Goal: Task Accomplishment & Management: Manage account settings

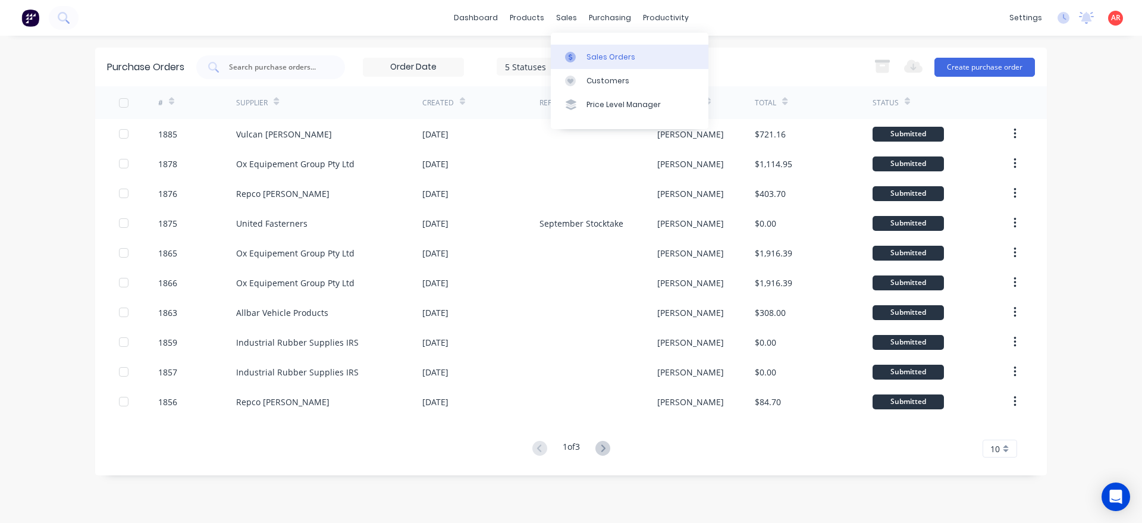
click at [577, 50] on link "Sales Orders" at bounding box center [630, 57] width 158 height 24
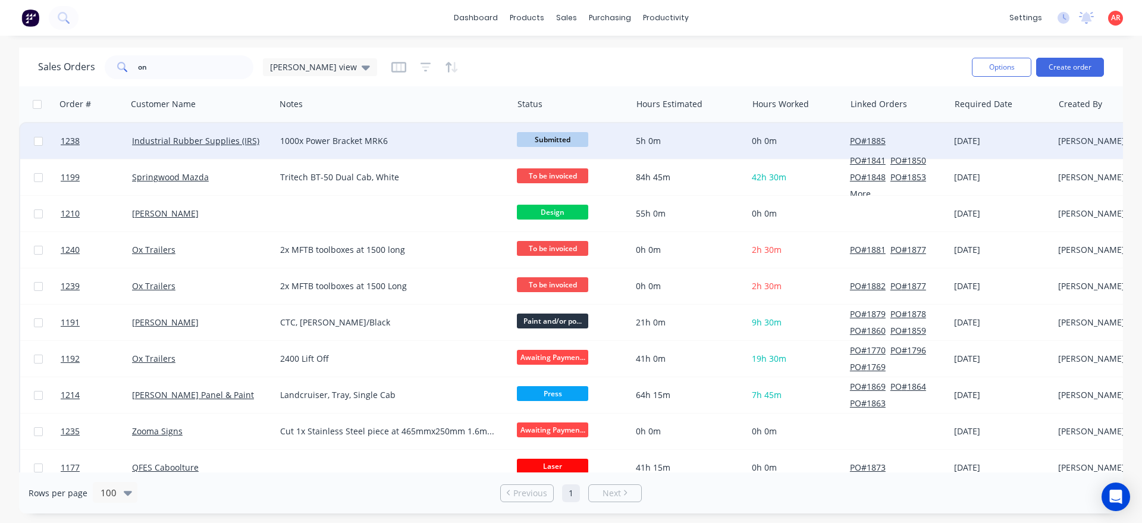
click at [266, 143] on div "Industrial Rubber Supplies (IRS)" at bounding box center [201, 141] width 139 height 12
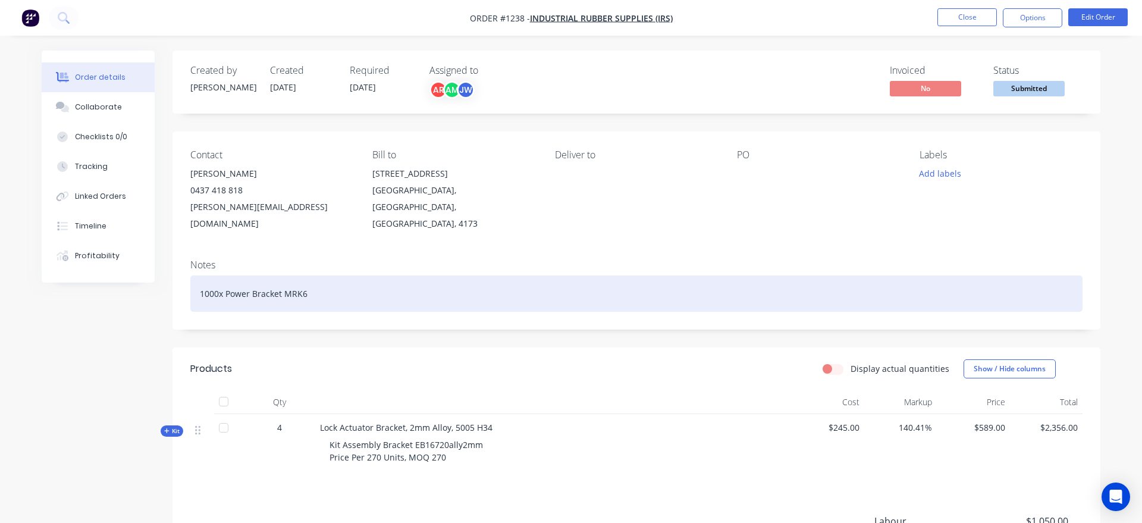
click at [213, 276] on div "1000x Power Bracket MRK6" at bounding box center [636, 293] width 892 height 36
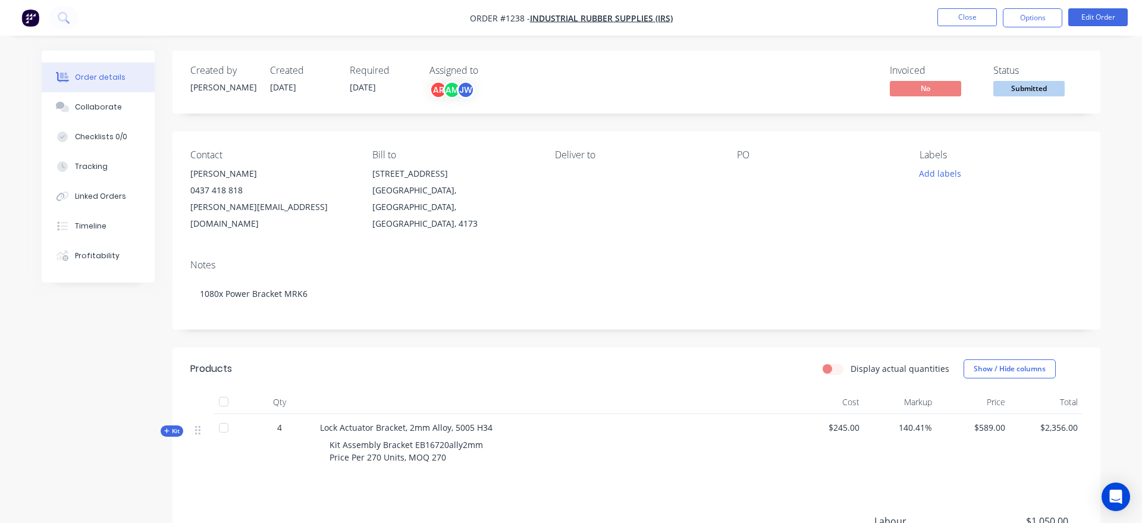
click at [146, 316] on div "Created by [PERSON_NAME] Created [DATE] Required [DATE] Assigned to AR AM JW In…" at bounding box center [571, 369] width 1059 height 637
click at [1025, 11] on button "Options" at bounding box center [1032, 17] width 59 height 19
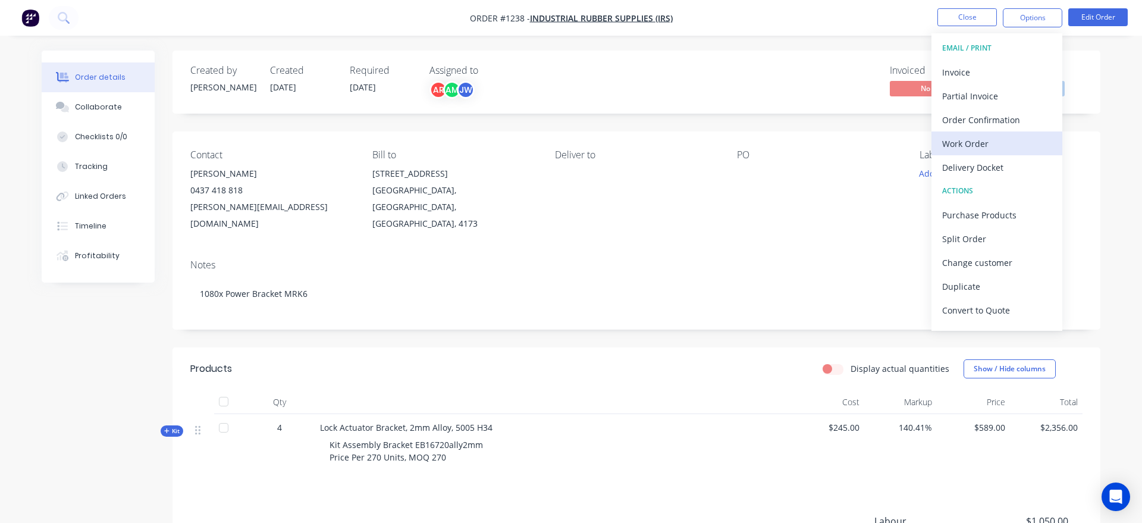
click at [1001, 146] on div "Work Order" at bounding box center [996, 143] width 109 height 17
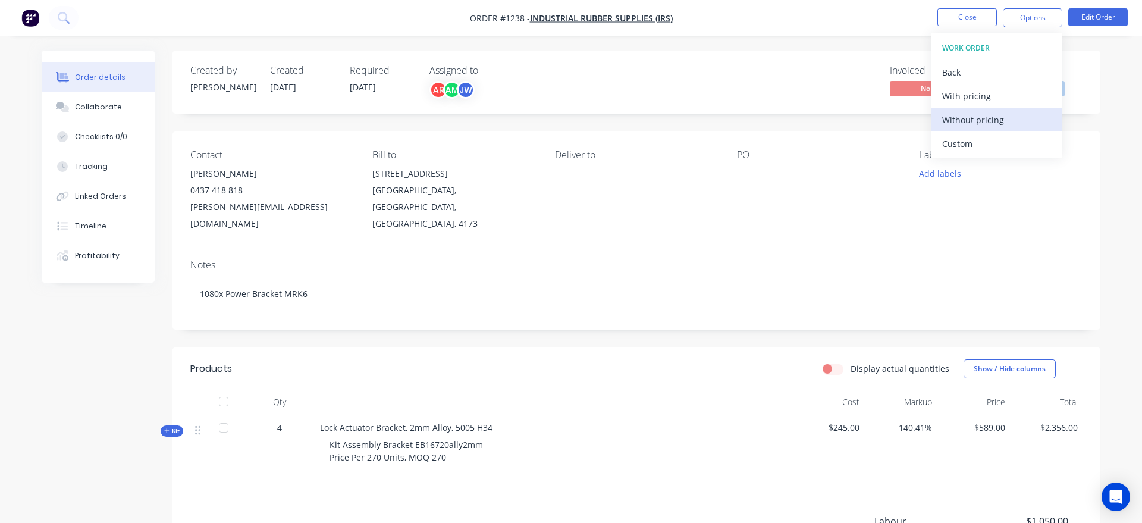
click at [1013, 128] on div "Without pricing" at bounding box center [996, 119] width 109 height 17
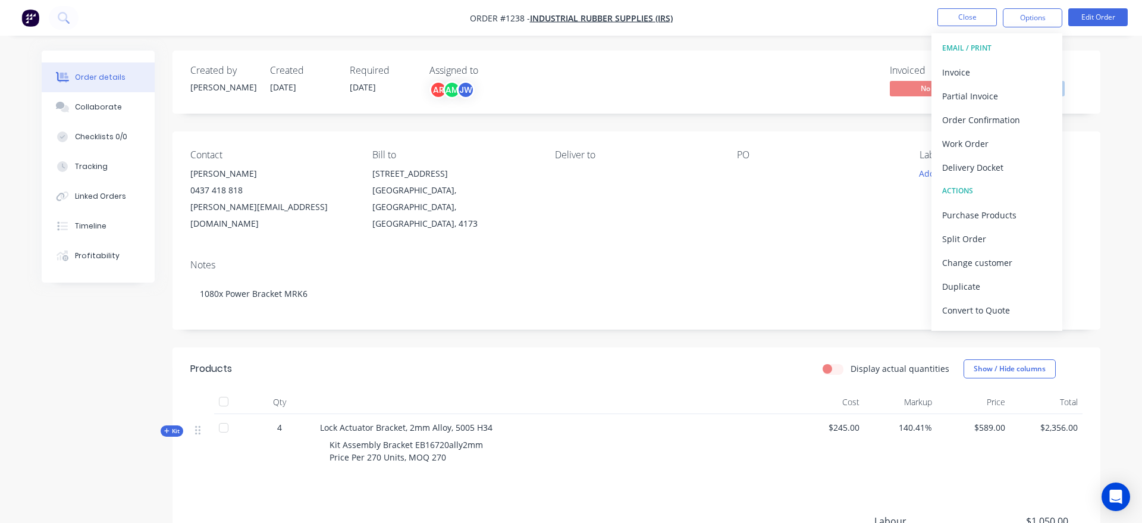
click at [875, 24] on nav "Order #1238 - Industrial Rubber Supplies (IRS) Close Options EMAIL / PRINT Invo…" at bounding box center [571, 18] width 1142 height 36
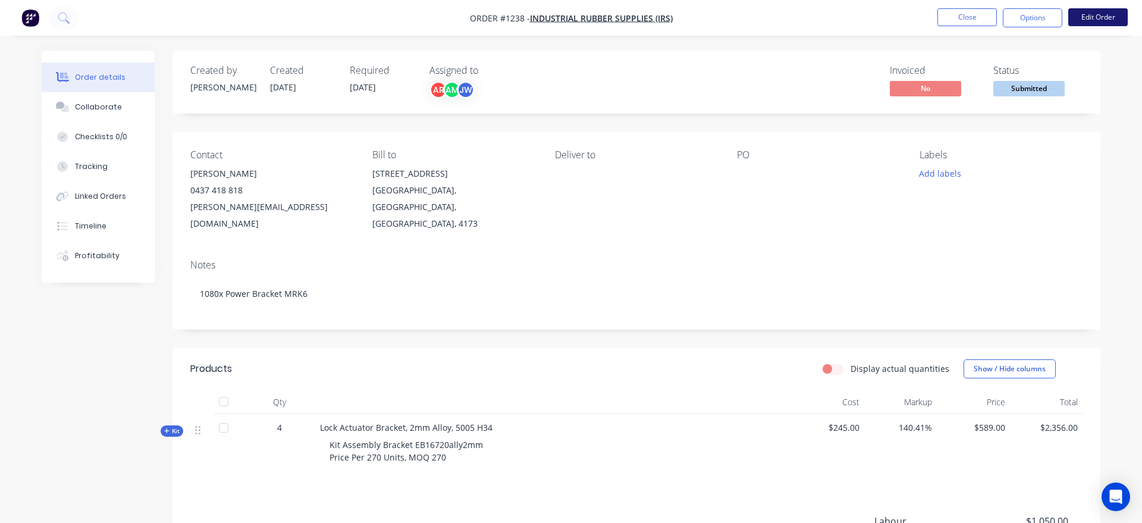
click at [1093, 20] on button "Edit Order" at bounding box center [1097, 17] width 59 height 18
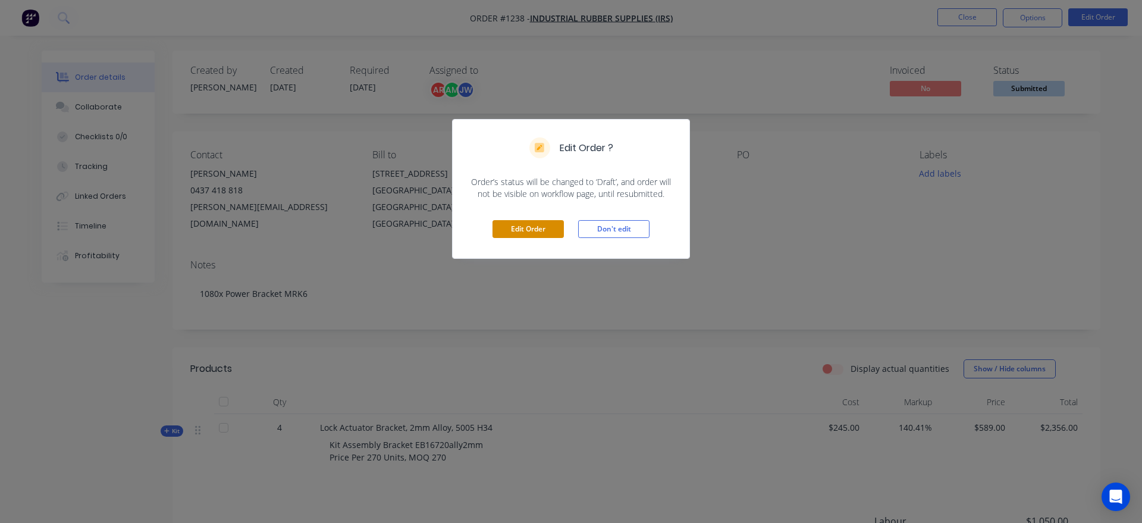
click at [528, 225] on button "Edit Order" at bounding box center [527, 229] width 71 height 18
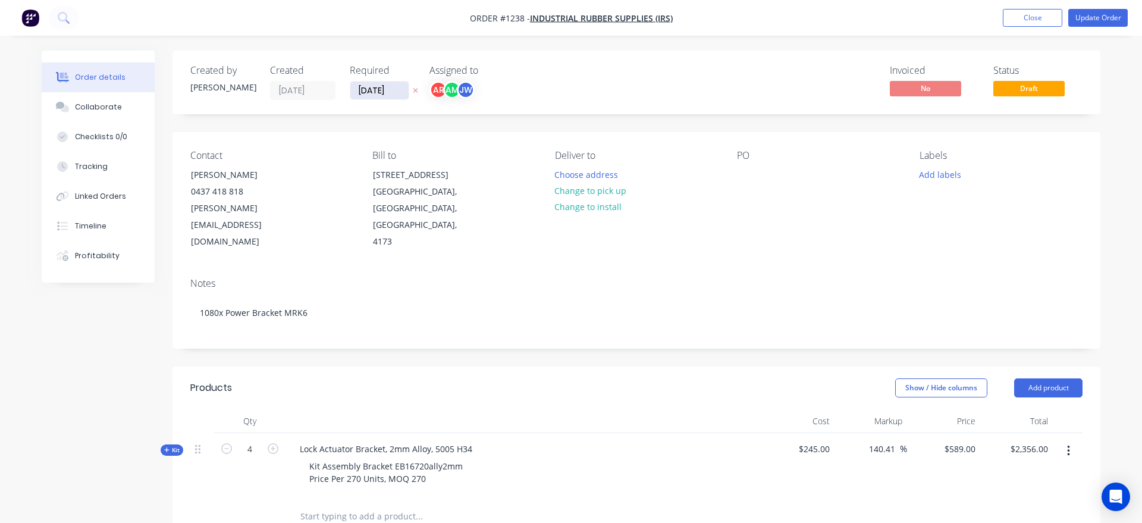
click at [369, 90] on input "[DATE]" at bounding box center [379, 90] width 58 height 18
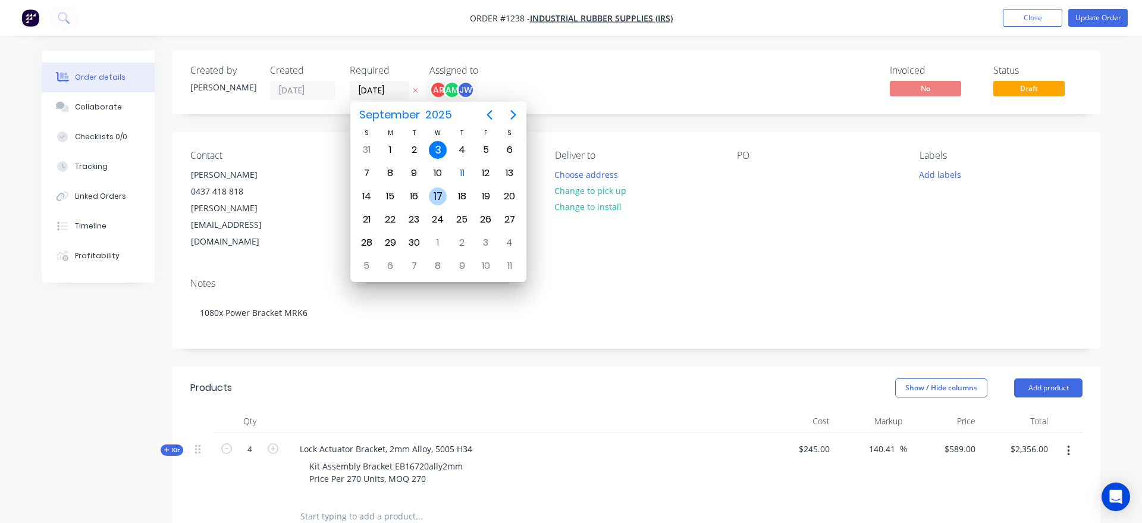
click at [433, 197] on div "17" at bounding box center [438, 196] width 18 height 18
type input "[DATE]"
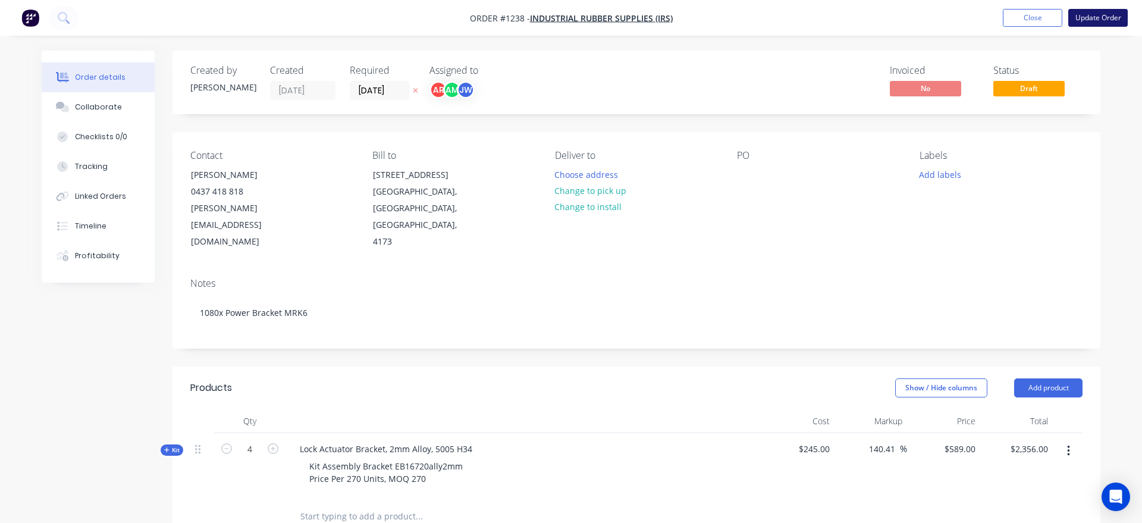
click at [1090, 21] on button "Update Order" at bounding box center [1097, 18] width 59 height 18
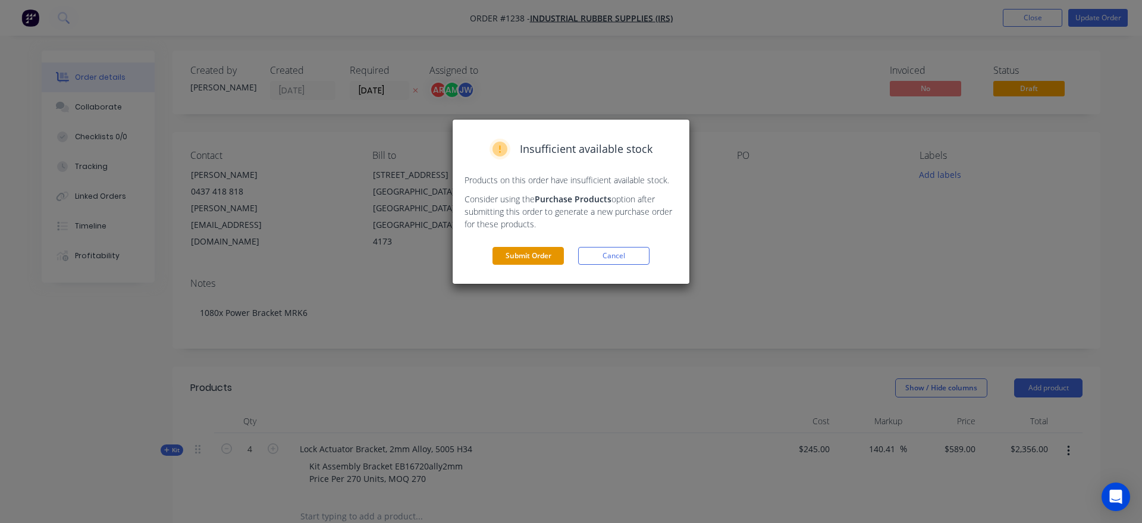
click at [520, 259] on button "Submit Order" at bounding box center [527, 256] width 71 height 18
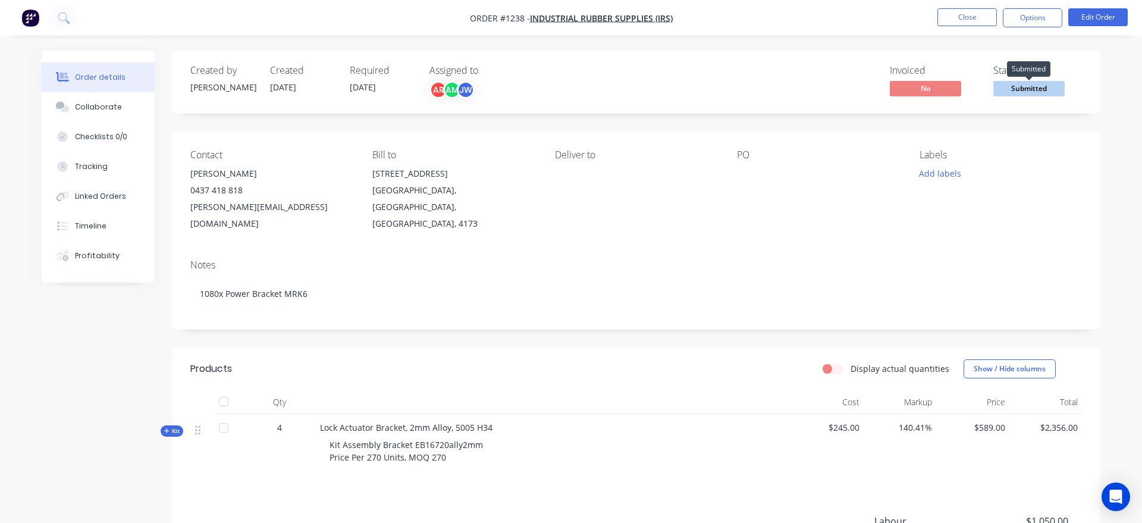
click at [1036, 90] on span "Submitted" at bounding box center [1028, 88] width 71 height 15
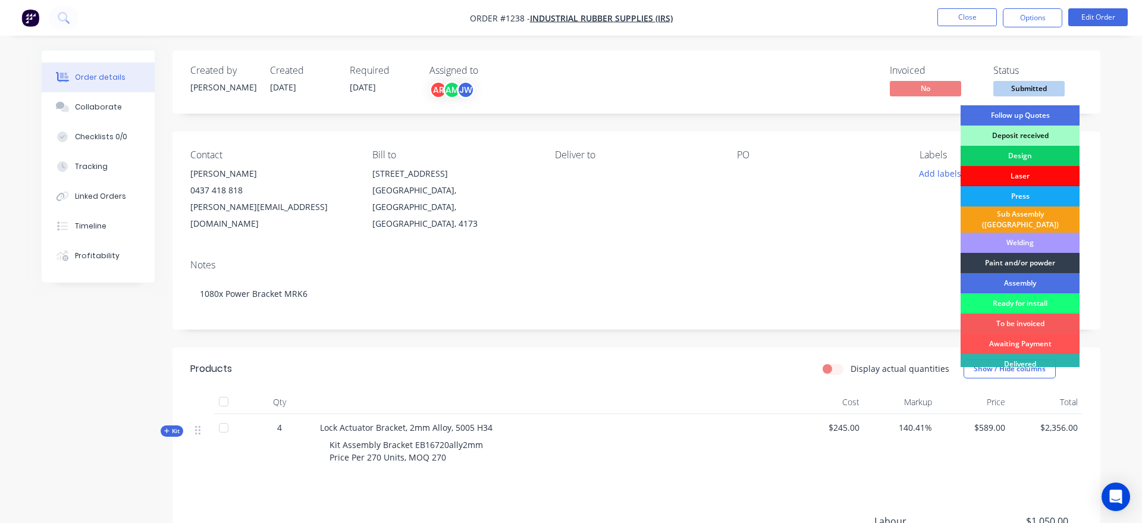
click at [1023, 174] on div "Laser" at bounding box center [1019, 176] width 119 height 20
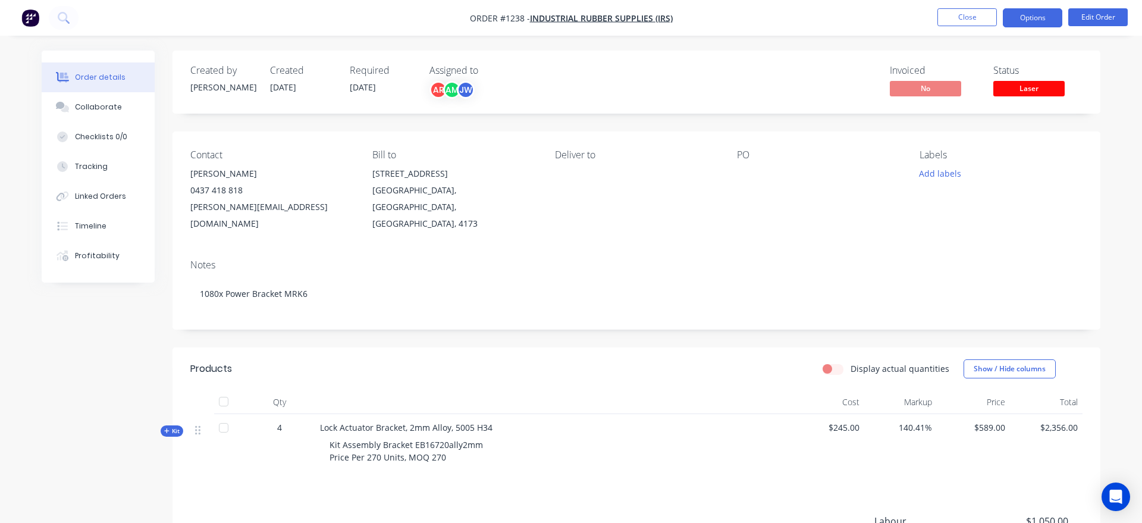
click at [1038, 17] on button "Options" at bounding box center [1032, 17] width 59 height 19
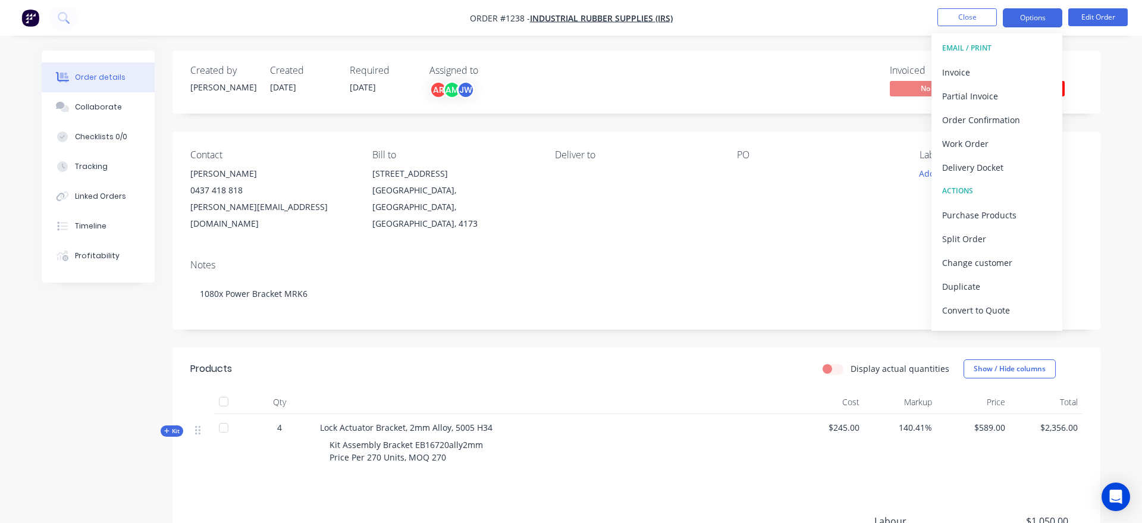
click at [1038, 17] on button "Options" at bounding box center [1032, 17] width 59 height 19
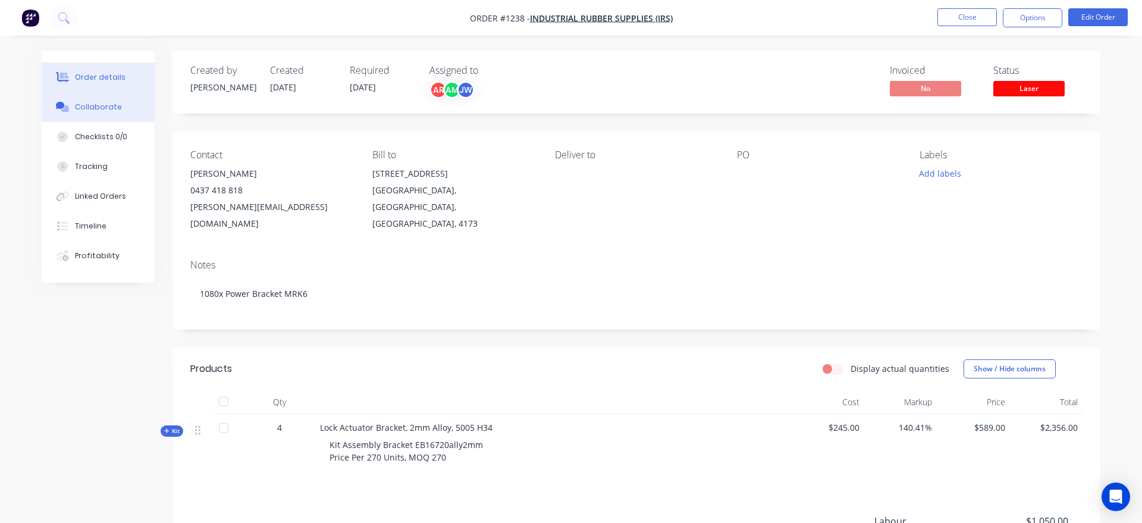
click at [113, 114] on button "Collaborate" at bounding box center [98, 107] width 113 height 30
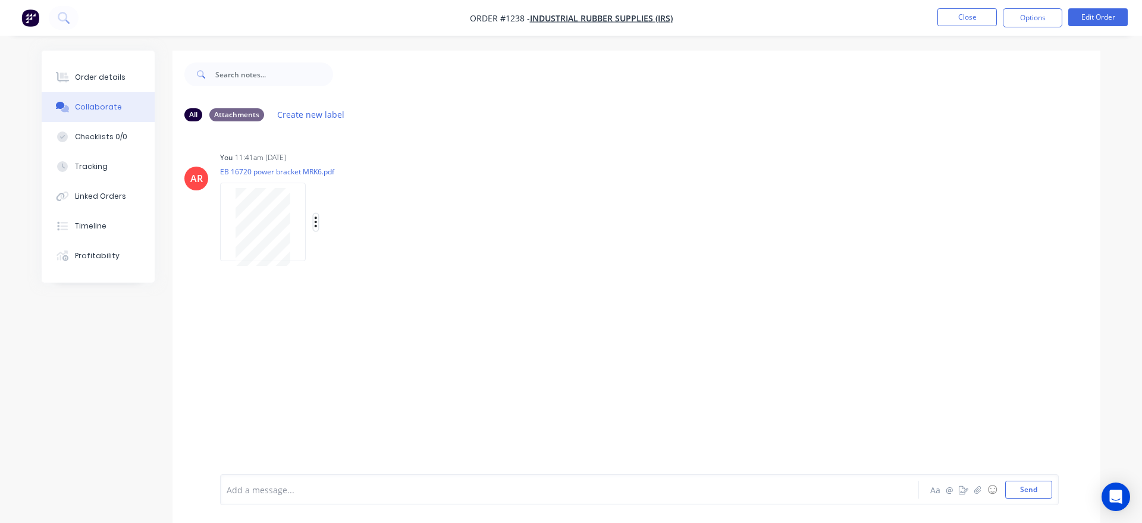
click at [317, 228] on icon "button" at bounding box center [316, 222] width 4 height 14
click at [293, 242] on div at bounding box center [262, 227] width 75 height 78
